Goal: Obtain resource: Download file/media

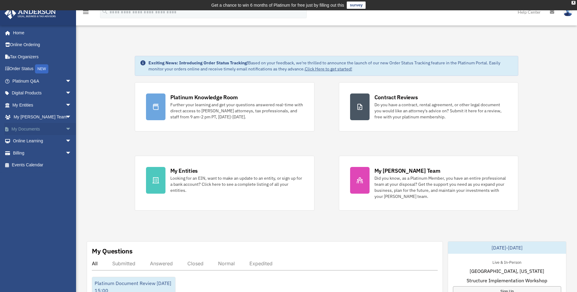
click at [33, 130] on link "My Documents arrow_drop_down" at bounding box center [42, 129] width 76 height 12
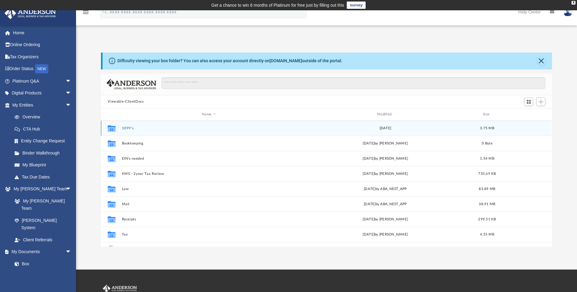
scroll to position [134, 446]
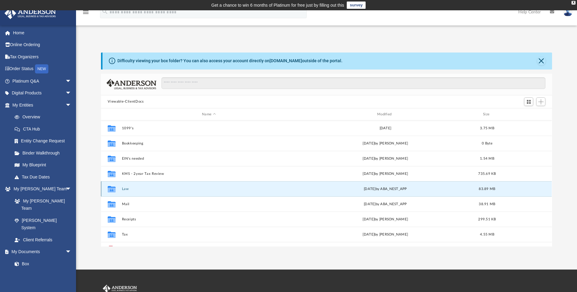
click at [125, 189] on button "Law" at bounding box center [209, 189] width 174 height 4
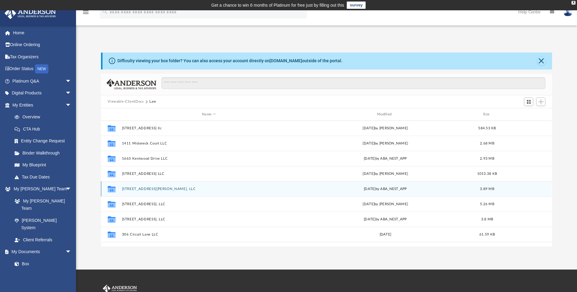
click at [160, 187] on button "232 Culbertson Avenue, LLC" at bounding box center [209, 189] width 174 height 4
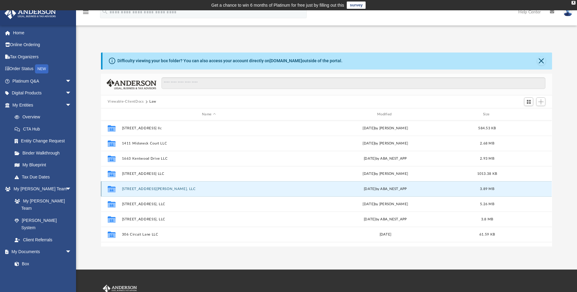
click at [160, 187] on button "232 Culbertson Avenue, LLC" at bounding box center [209, 189] width 174 height 4
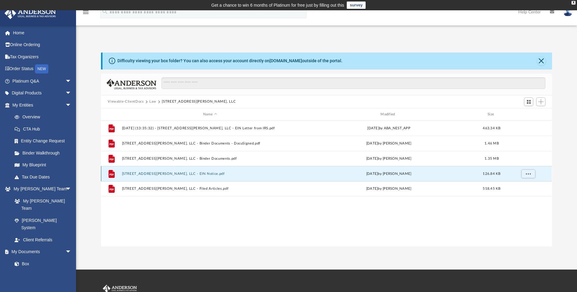
click at [192, 173] on button "232 Culbertson Avenue, LLC - EIN Notice.pdf" at bounding box center [210, 174] width 176 height 4
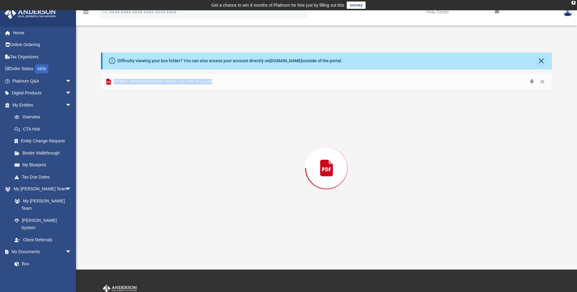
click at [192, 173] on div "Preview" at bounding box center [326, 168] width 451 height 157
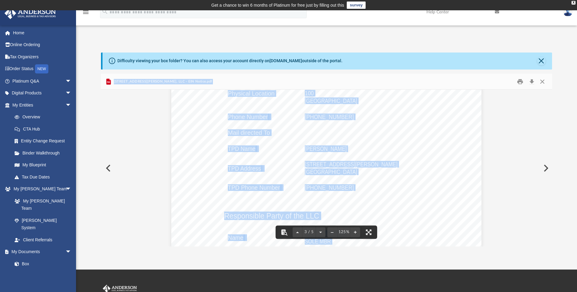
scroll to position [1034, 0]
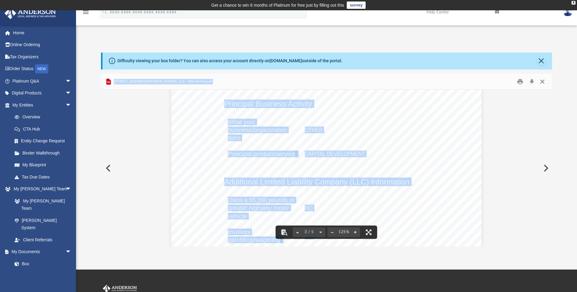
click at [541, 80] on button "Close" at bounding box center [542, 81] width 11 height 9
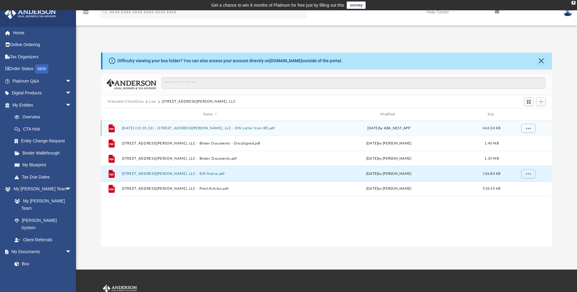
click at [246, 129] on button "2025.09.23 (13:35:32) - 232 Culbertson Avenue, LLC - EIN Letter from IRS.pdf" at bounding box center [210, 128] width 176 height 4
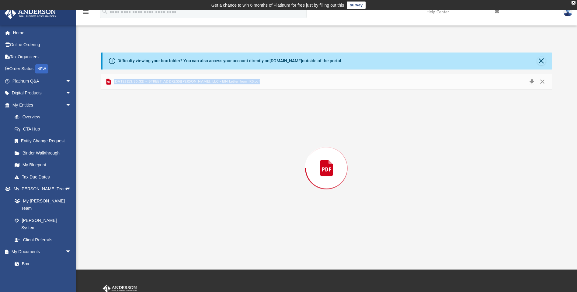
click at [246, 129] on div "Preview" at bounding box center [326, 168] width 451 height 157
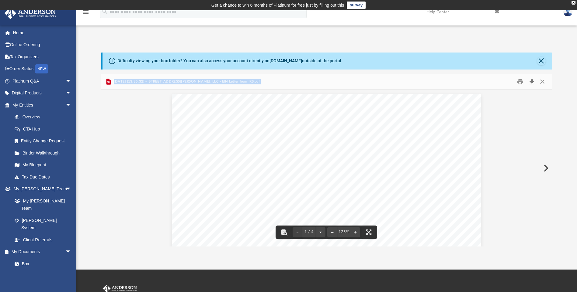
click at [530, 82] on button "Download" at bounding box center [531, 81] width 11 height 9
click at [543, 82] on button "Close" at bounding box center [542, 81] width 11 height 9
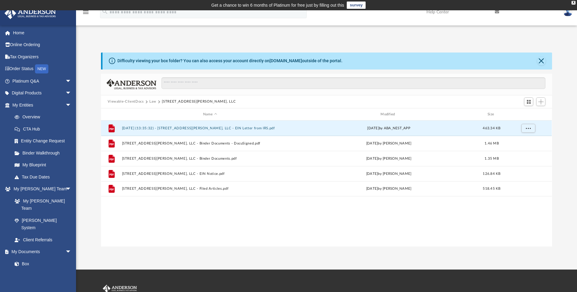
click at [121, 103] on button "Viewable-ClientDocs" at bounding box center [126, 101] width 36 height 5
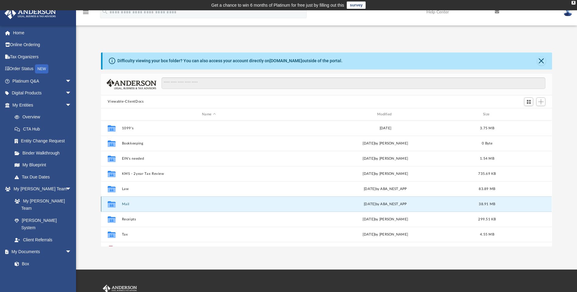
click at [129, 202] on button "Mail" at bounding box center [209, 204] width 174 height 4
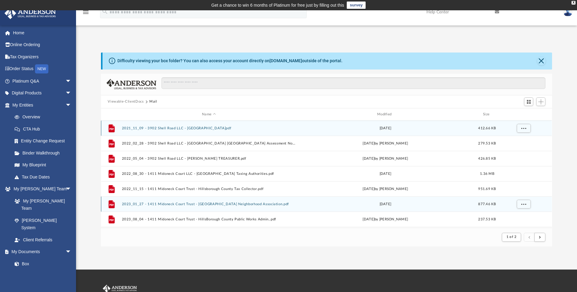
scroll to position [115, 446]
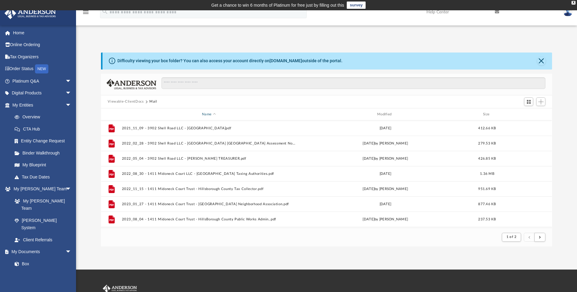
click at [209, 115] on div "Name" at bounding box center [209, 114] width 174 height 5
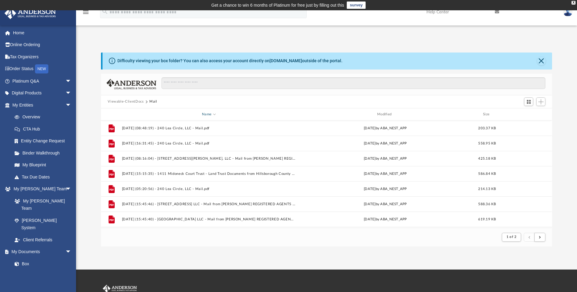
click at [215, 115] on span "Name" at bounding box center [214, 114] width 2 height 2
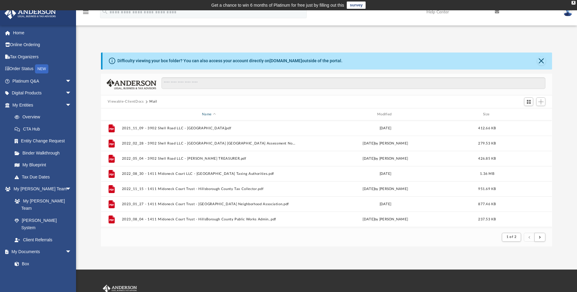
click at [215, 115] on span "Name" at bounding box center [214, 114] width 2 height 2
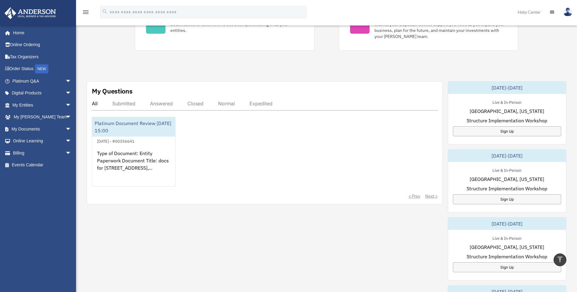
scroll to position [161, 0]
click at [35, 94] on link "Digital Products arrow_drop_down" at bounding box center [42, 93] width 76 height 12
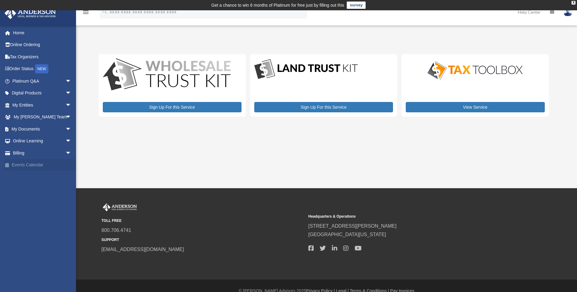
click at [21, 163] on link "Events Calendar" at bounding box center [42, 165] width 76 height 12
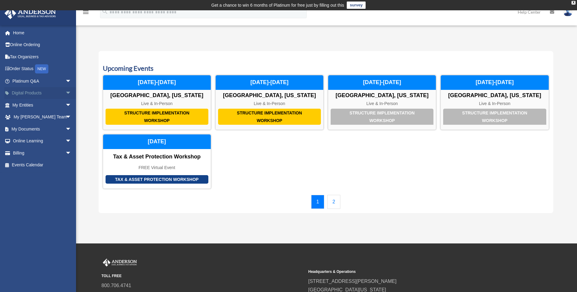
click at [29, 92] on link "Digital Products arrow_drop_down" at bounding box center [42, 93] width 76 height 12
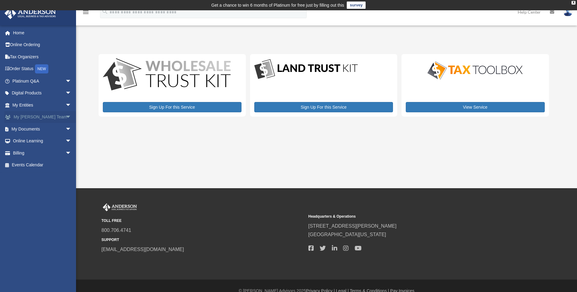
click at [34, 116] on link "My [PERSON_NAME] Team arrow_drop_down" at bounding box center [42, 117] width 76 height 12
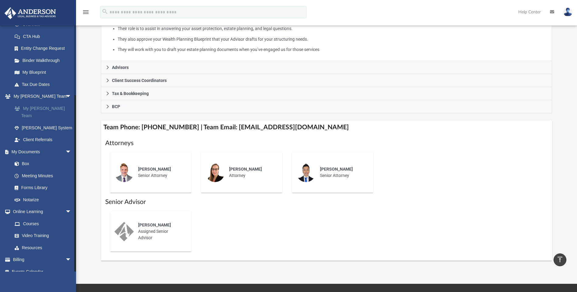
scroll to position [152, 0]
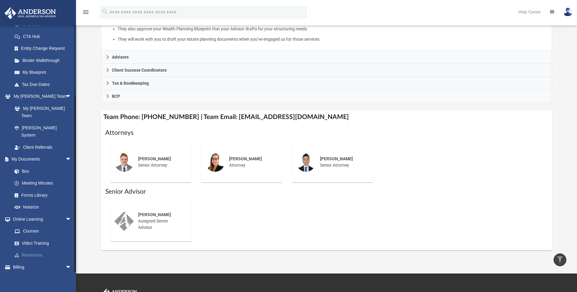
click at [28, 250] on link "Resources" at bounding box center [45, 256] width 72 height 12
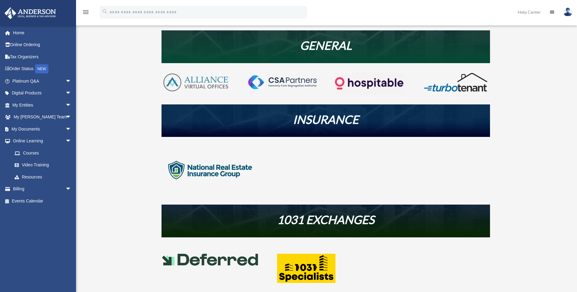
scroll to position [132, 0]
